Goal: Task Accomplishment & Management: Use online tool/utility

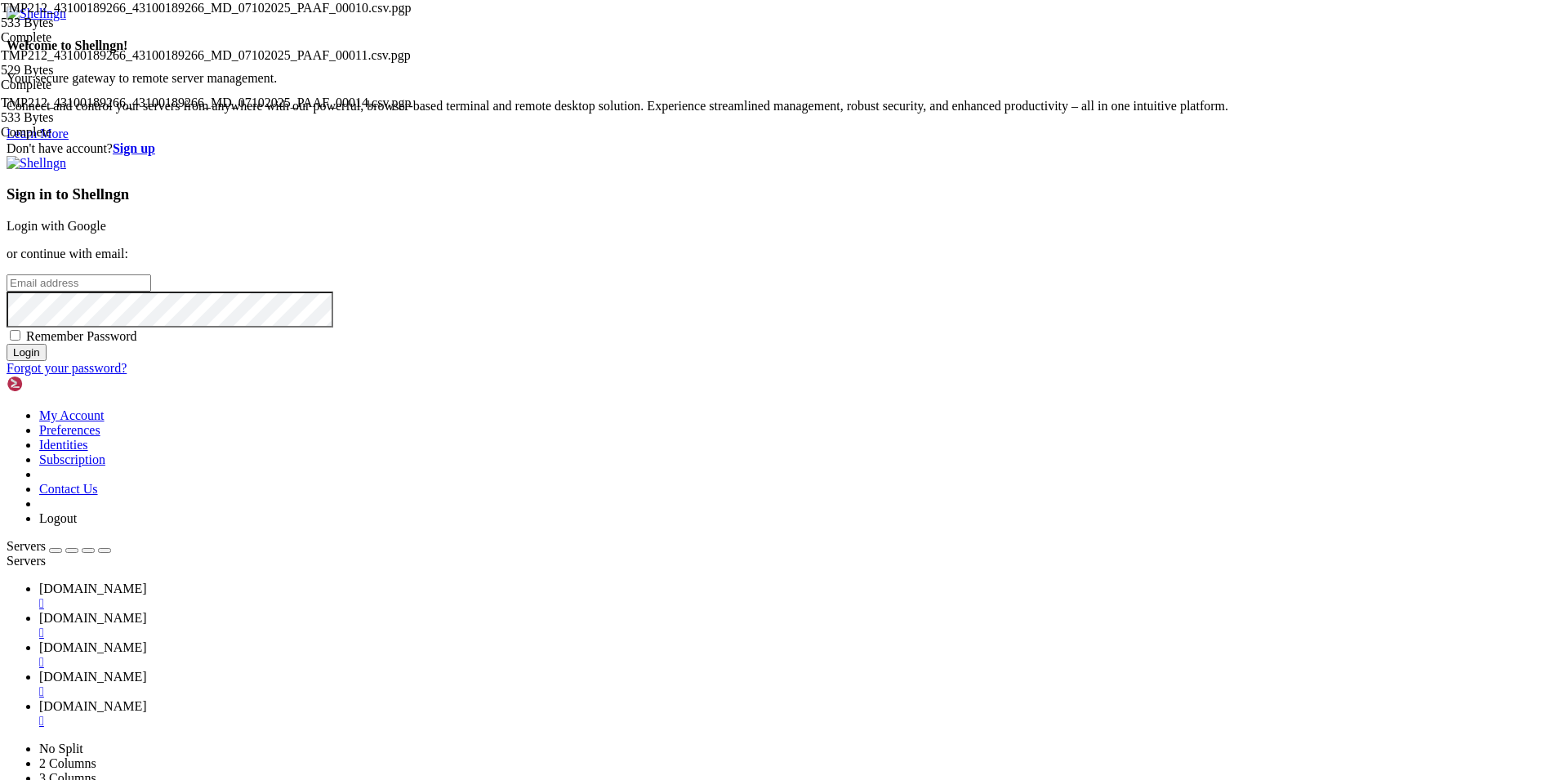
type input "[EMAIL_ADDRESS][DOMAIN_NAME]"
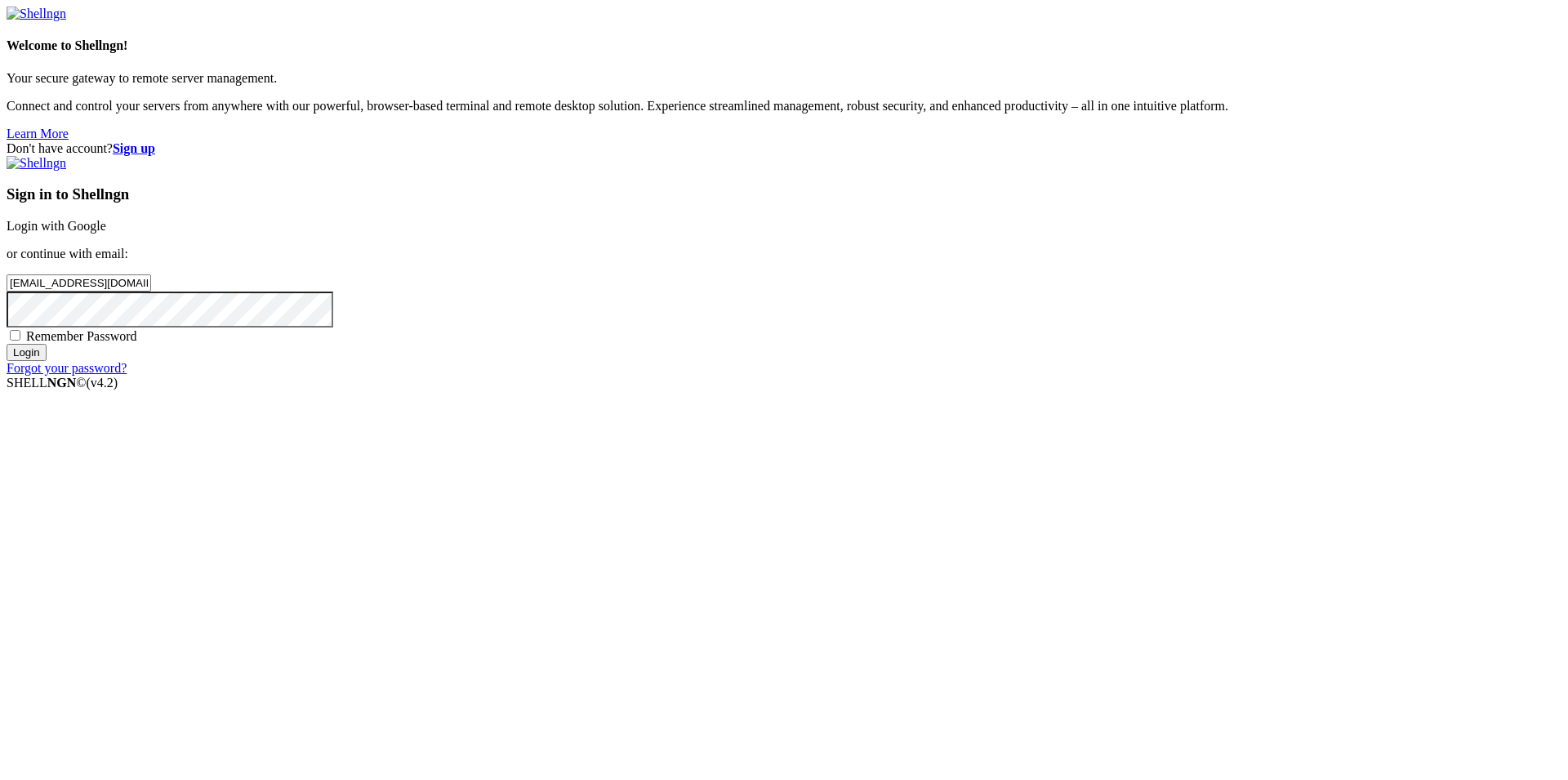
click at [47, 360] on input "Login" at bounding box center [27, 352] width 40 height 17
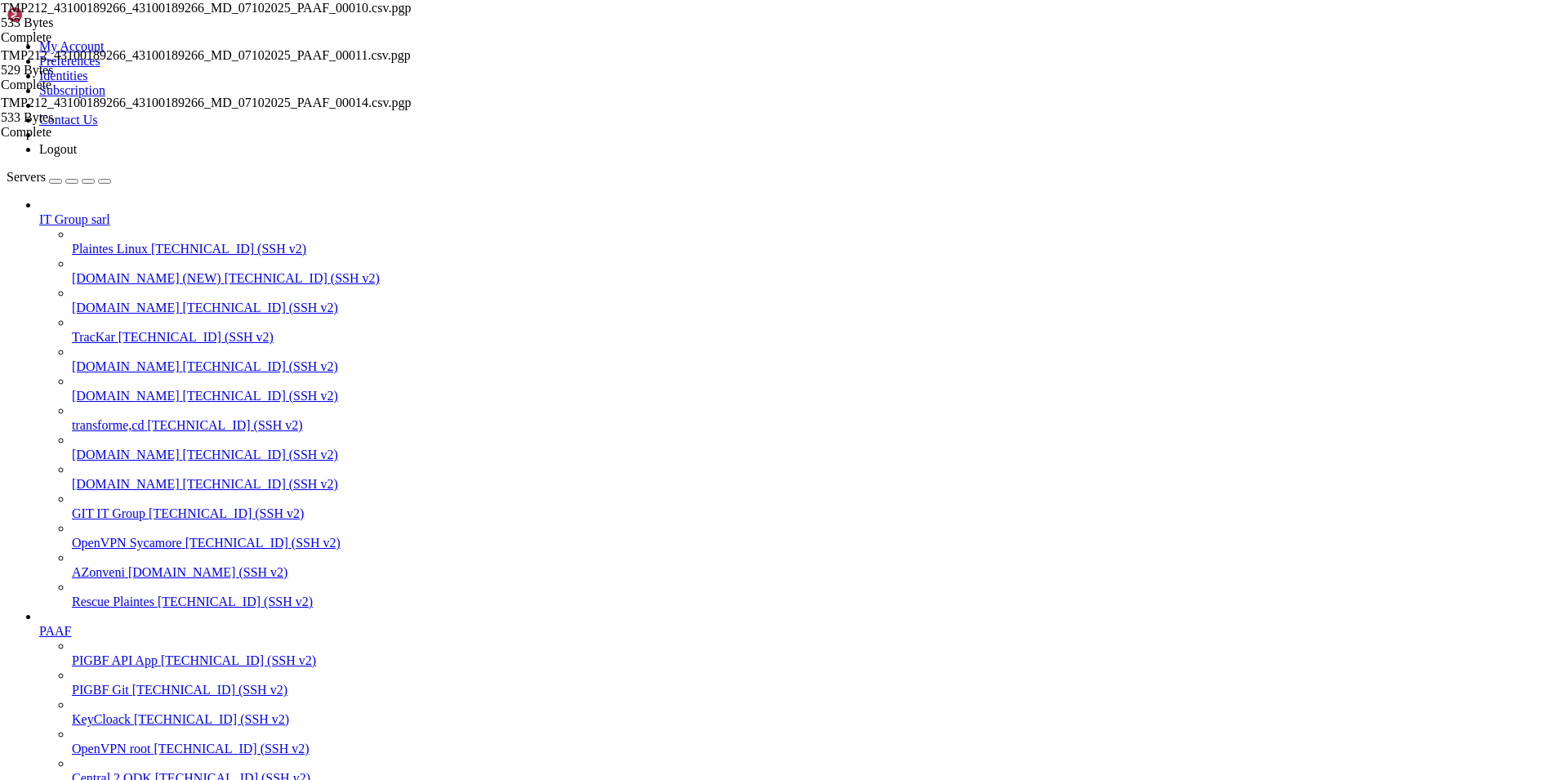
scroll to position [774, 0]
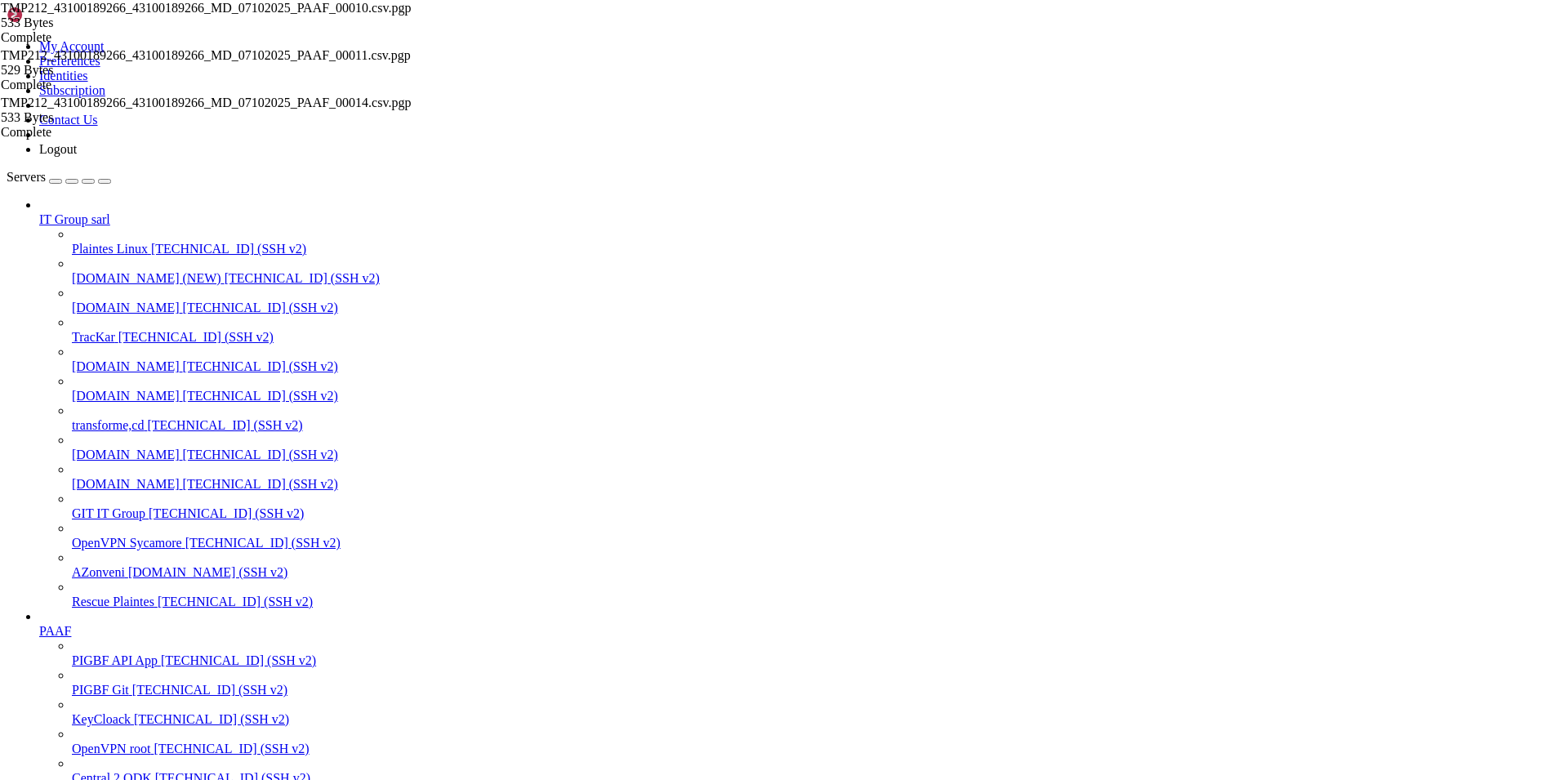
scroll to position [7087, 0]
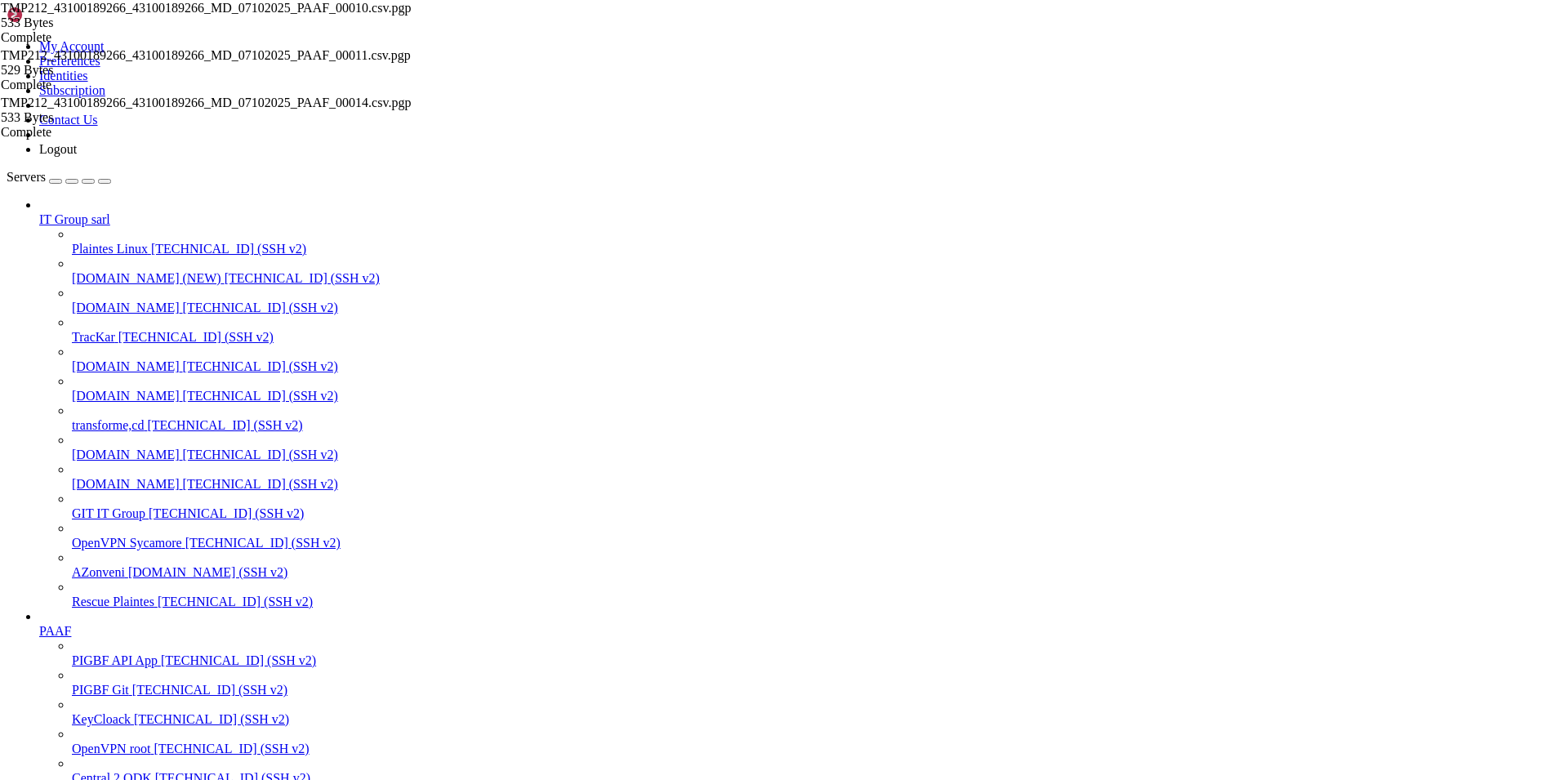
scroll to position [529, 0]
